Goal: Task Accomplishment & Management: Complete application form

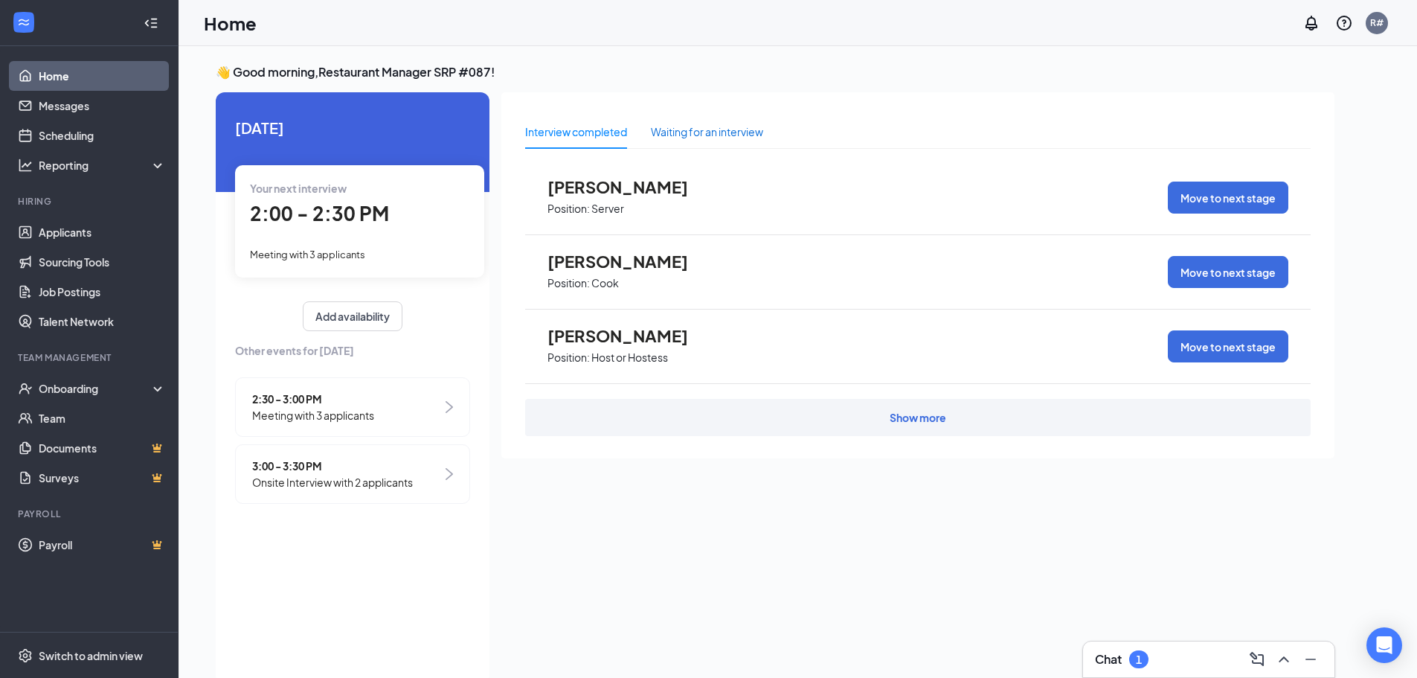
click at [713, 124] on div "Waiting for an interview" at bounding box center [707, 131] width 112 height 16
click at [582, 134] on div "Interview completed" at bounding box center [576, 131] width 102 height 16
click at [394, 469] on span "3:00 - 3:30 PM" at bounding box center [332, 465] width 161 height 16
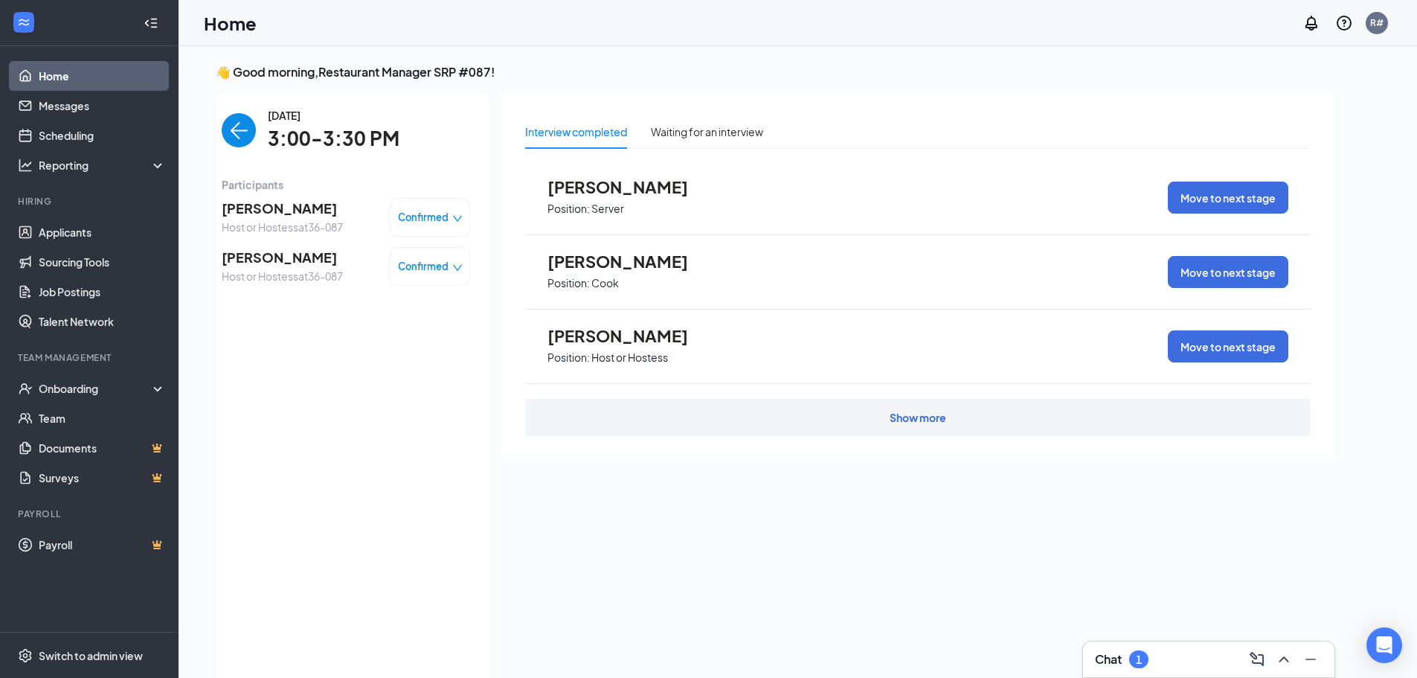
scroll to position [6, 0]
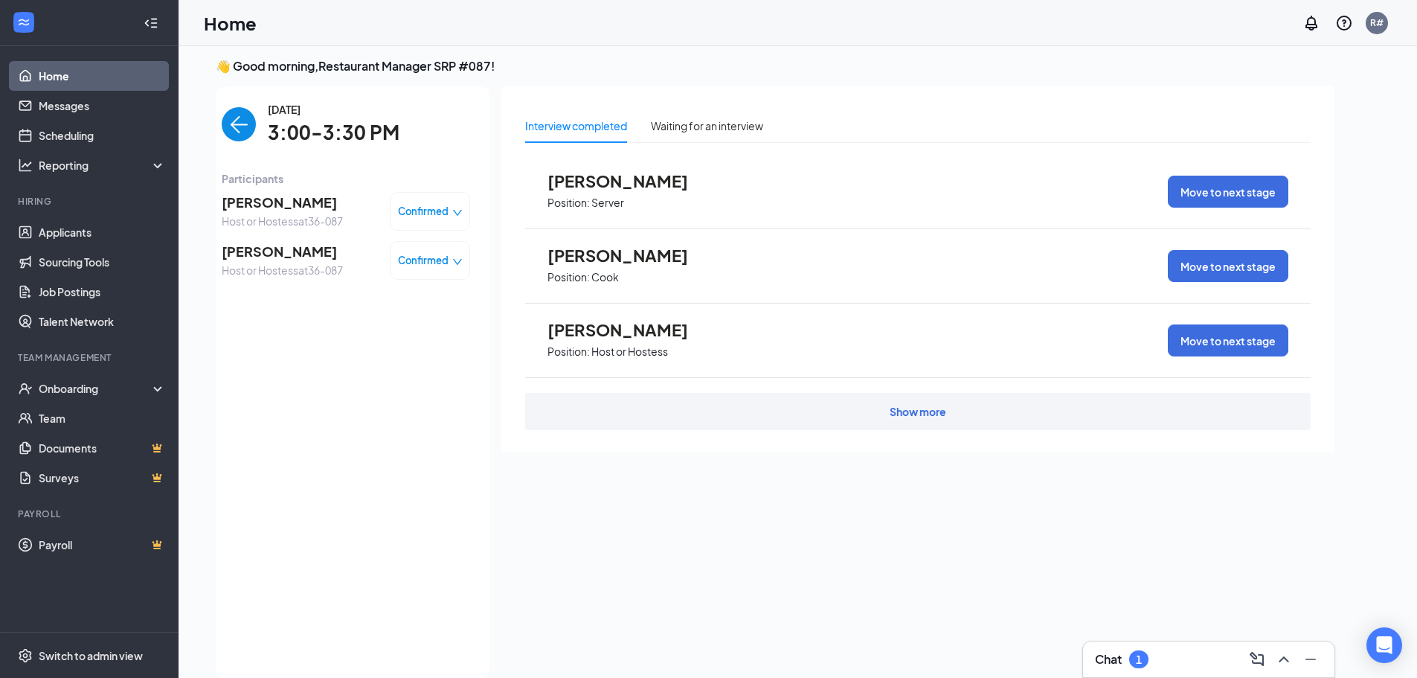
click at [231, 121] on img "back-button" at bounding box center [239, 124] width 34 height 34
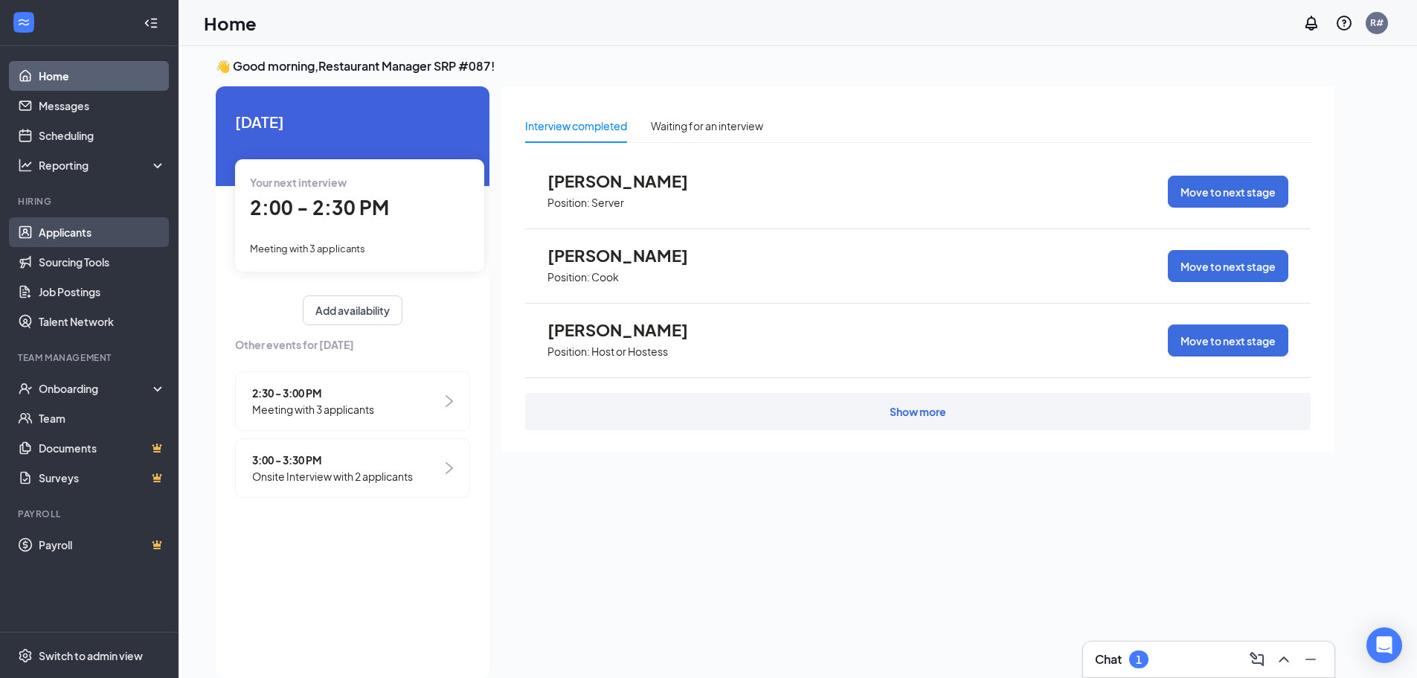
click at [82, 231] on link "Applicants" at bounding box center [102, 232] width 127 height 30
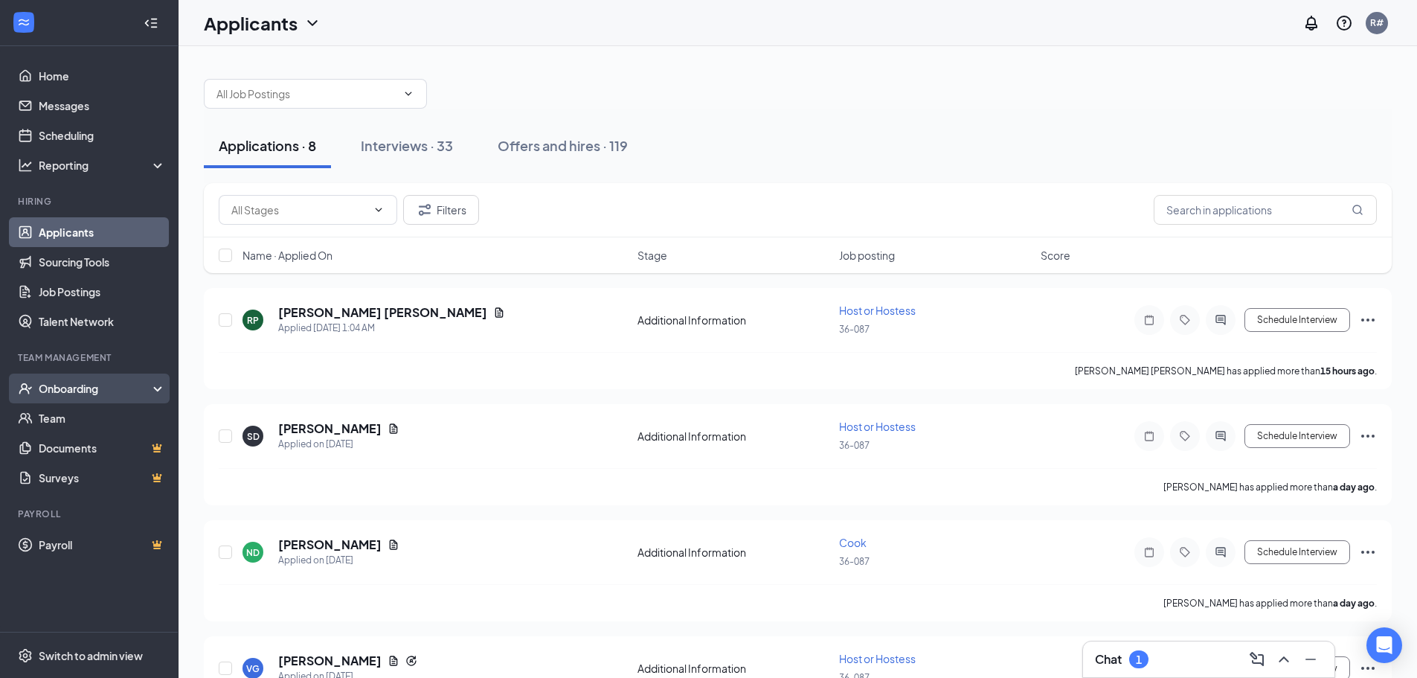
click at [106, 390] on div "Onboarding" at bounding box center [96, 388] width 115 height 15
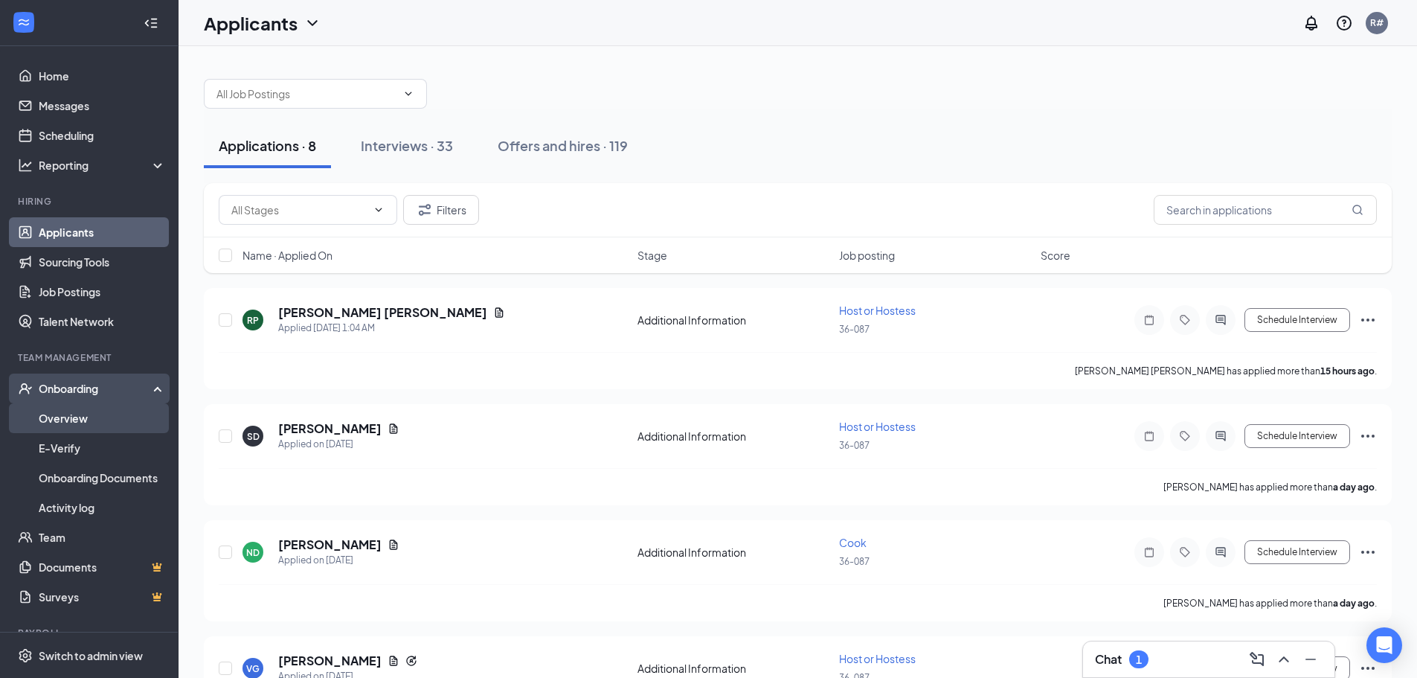
click at [88, 420] on link "Overview" at bounding box center [102, 418] width 127 height 30
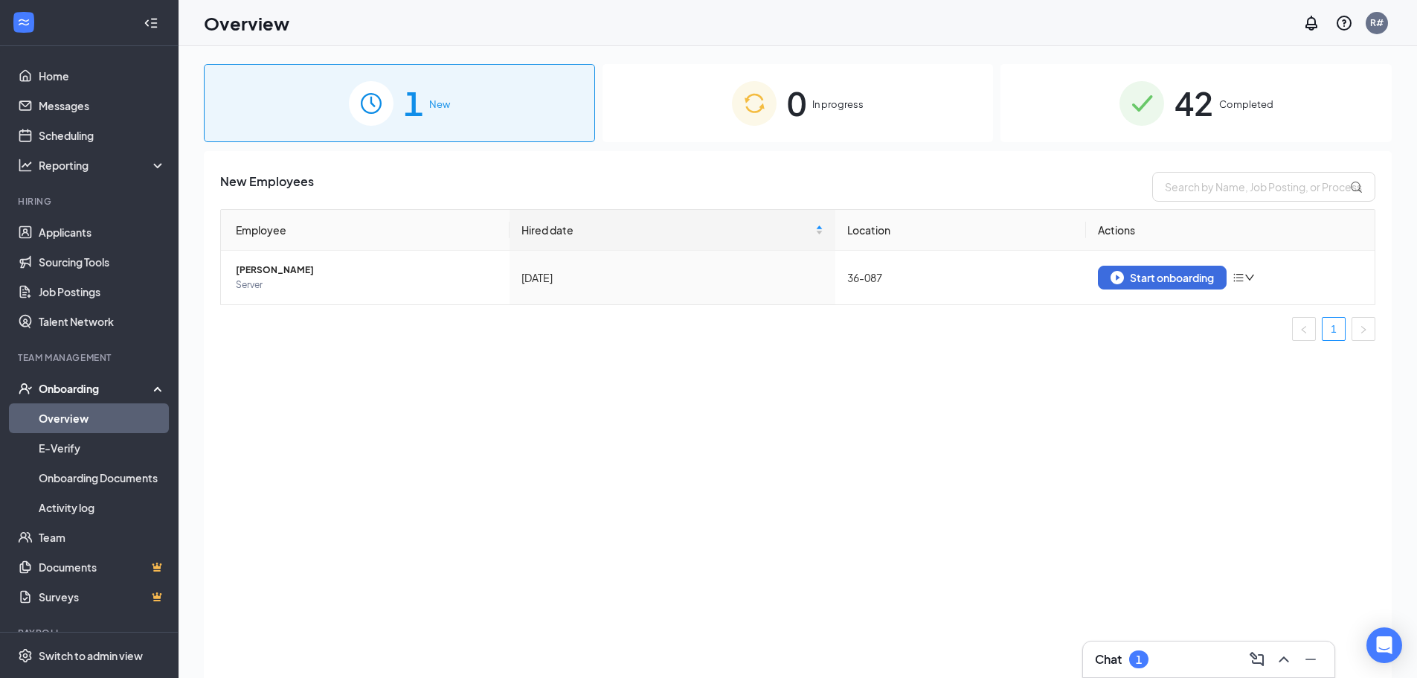
click at [419, 107] on span "1" at bounding box center [413, 102] width 19 height 51
click at [1247, 278] on icon "down" at bounding box center [1249, 277] width 10 height 10
click at [1166, 317] on div "Employee Hired date Location Actions [PERSON_NAME] Server [DATE] 36-087 Start o…" at bounding box center [797, 275] width 1155 height 132
click at [1163, 276] on div "Start onboarding" at bounding box center [1162, 277] width 103 height 13
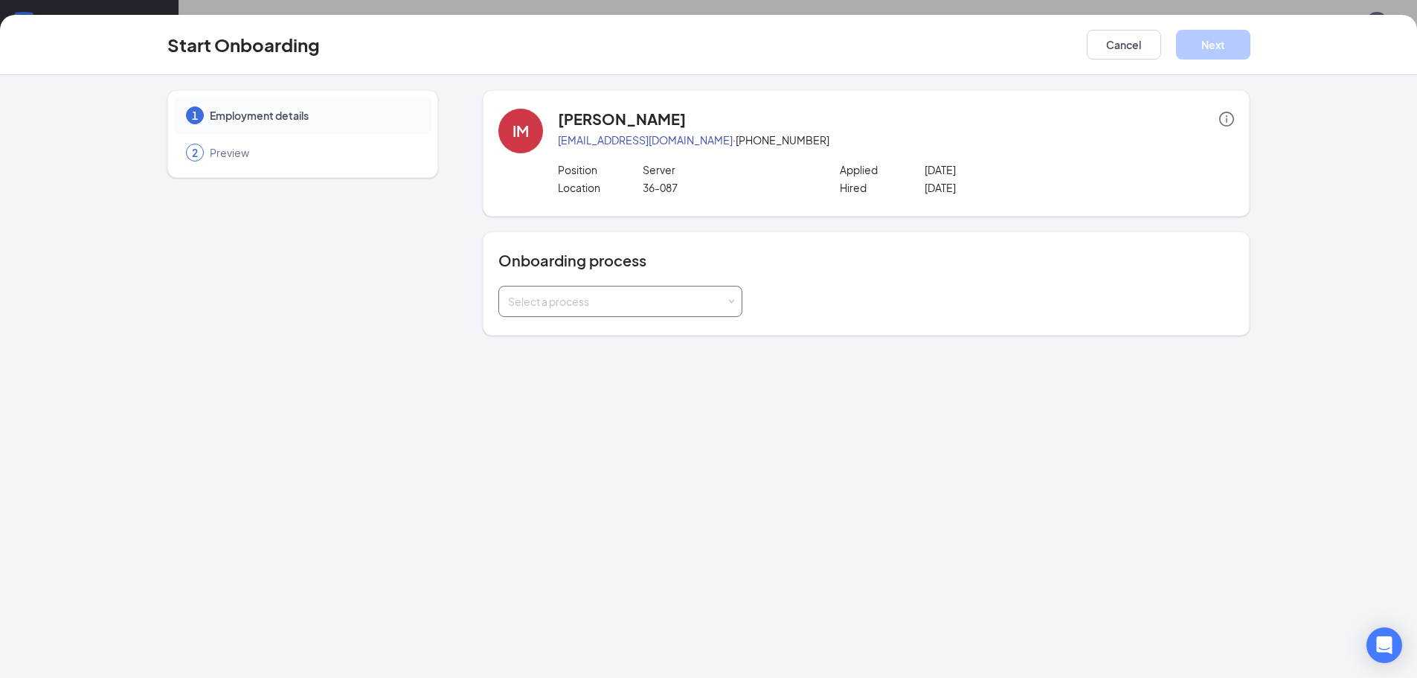
click at [588, 289] on div "Select a process" at bounding box center [620, 301] width 225 height 30
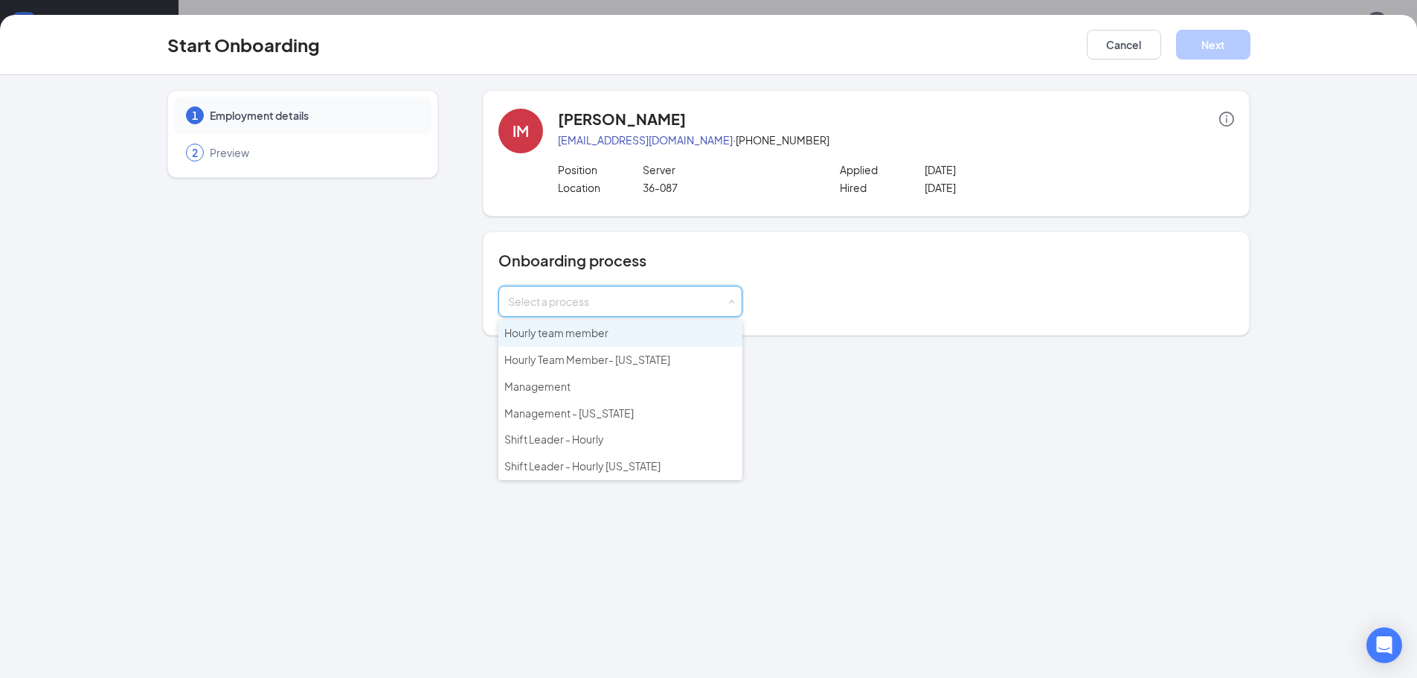
click at [572, 326] on li "Hourly team member" at bounding box center [620, 333] width 244 height 27
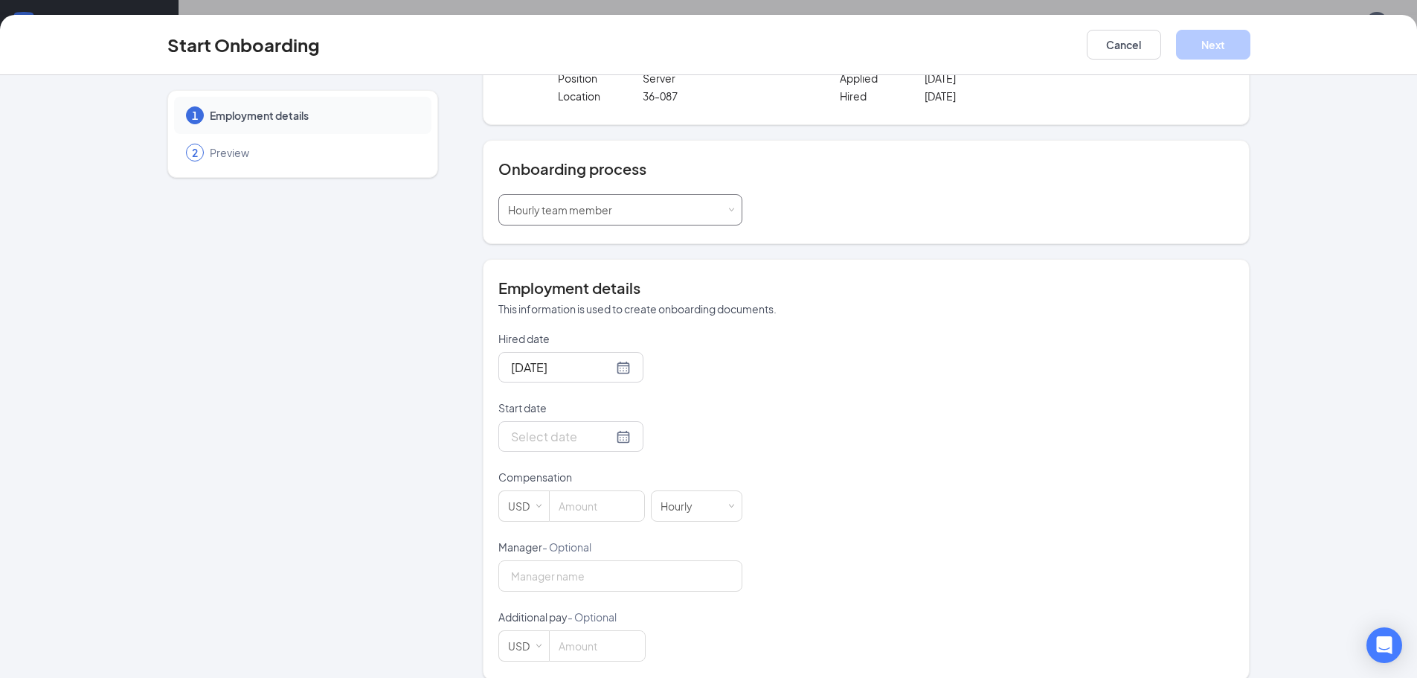
scroll to position [109, 0]
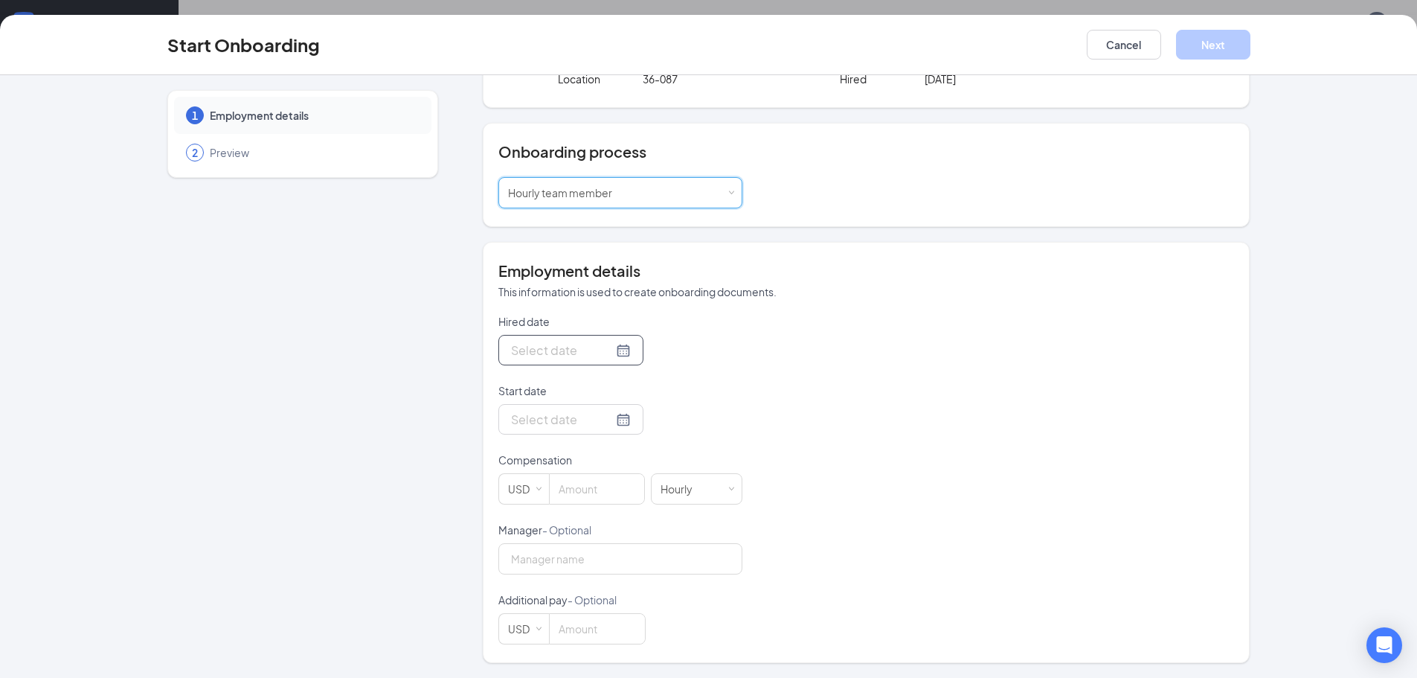
click at [580, 356] on input "Hired date" at bounding box center [562, 350] width 102 height 19
type input "[DATE]"
click at [646, 484] on div "19" at bounding box center [655, 483] width 18 height 18
click at [568, 422] on input "Start date" at bounding box center [562, 419] width 102 height 19
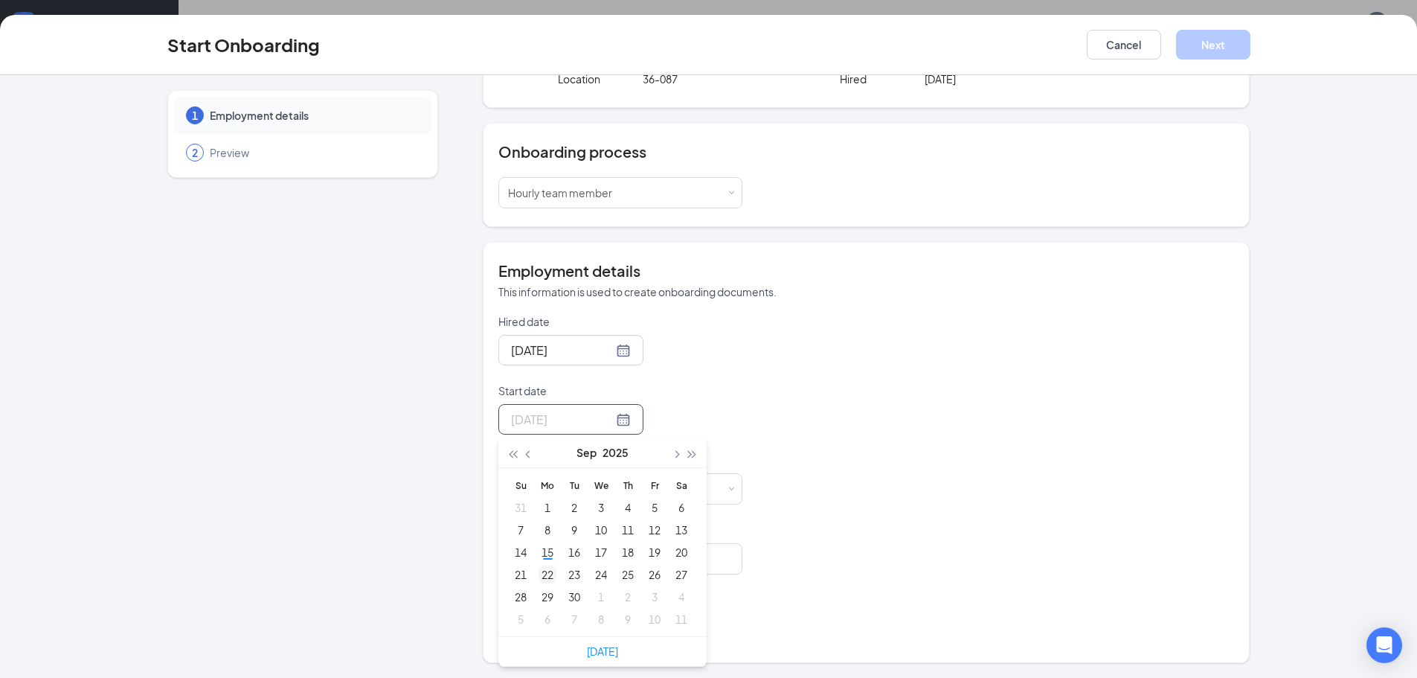
type input "[DATE]"
click at [539, 576] on div "22" at bounding box center [548, 574] width 18 height 18
click at [579, 484] on input at bounding box center [597, 489] width 94 height 30
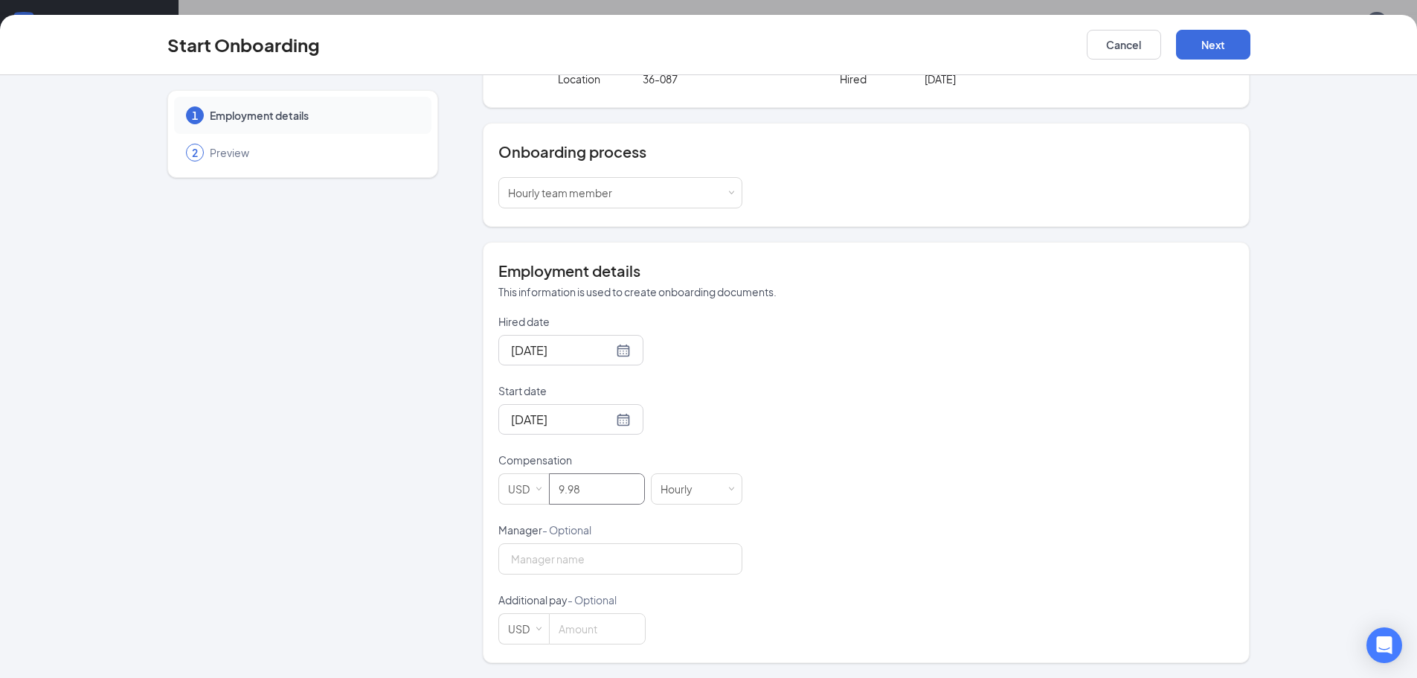
scroll to position [67, 0]
type input "9.98"
click at [572, 559] on input "Manager - Optional" at bounding box center [620, 558] width 244 height 31
type input "[PERSON_NAME]"
click at [1204, 39] on button "Next" at bounding box center [1213, 45] width 74 height 30
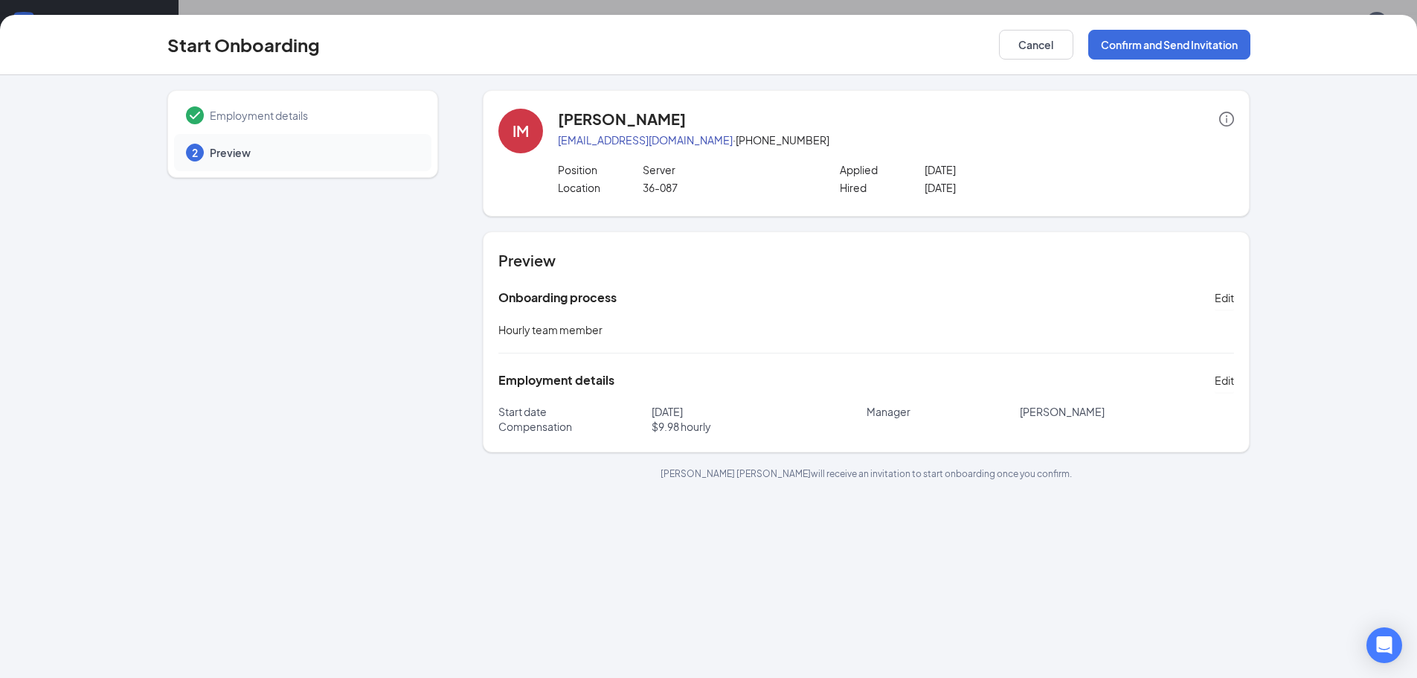
scroll to position [0, 0]
click at [1148, 40] on button "Confirm and Send Invitation" at bounding box center [1169, 45] width 162 height 30
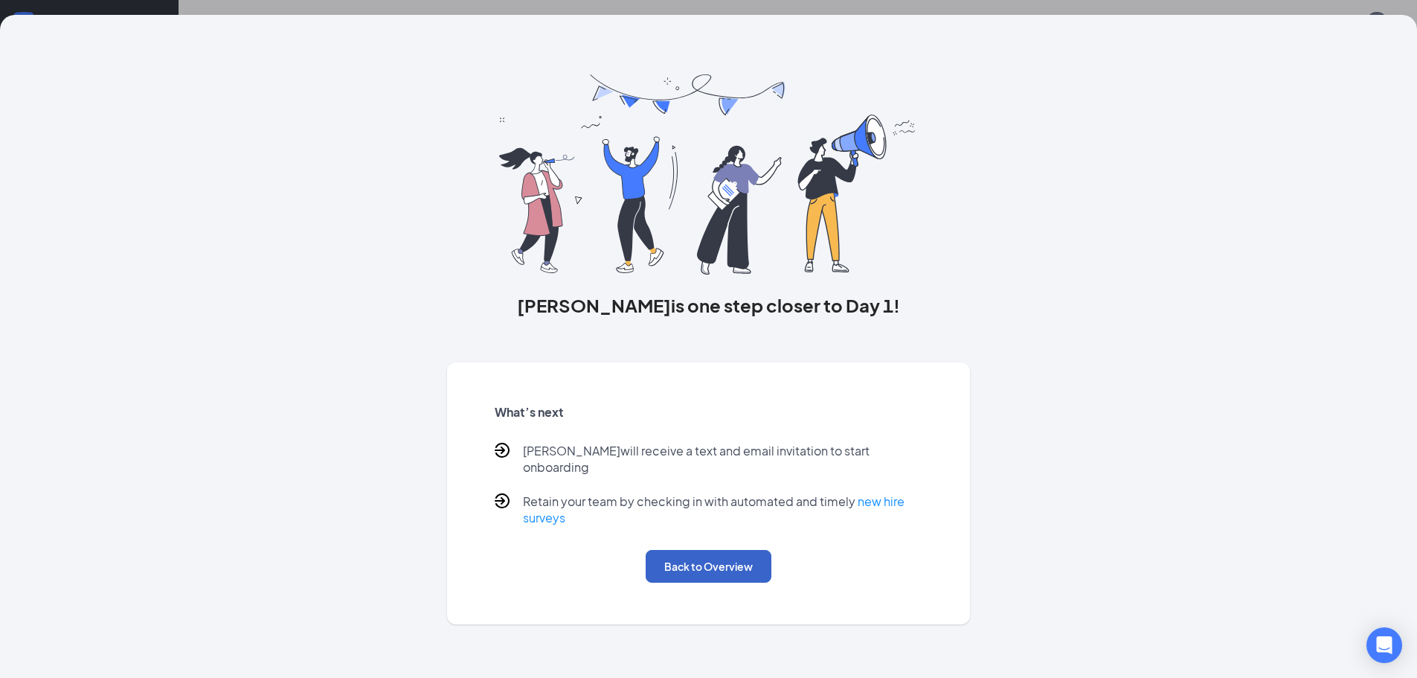
click at [695, 550] on button "Back to Overview" at bounding box center [709, 566] width 126 height 33
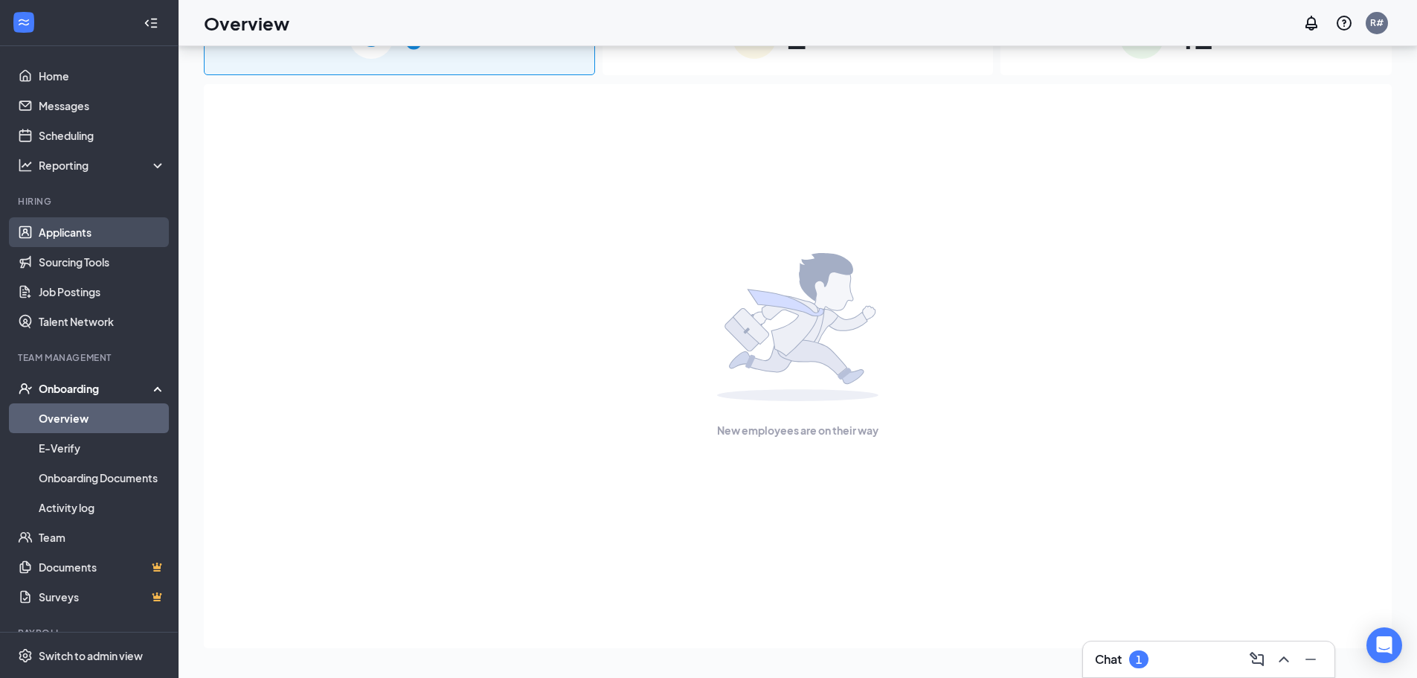
click at [80, 230] on link "Applicants" at bounding box center [102, 232] width 127 height 30
